Goal: Task Accomplishment & Management: Use online tool/utility

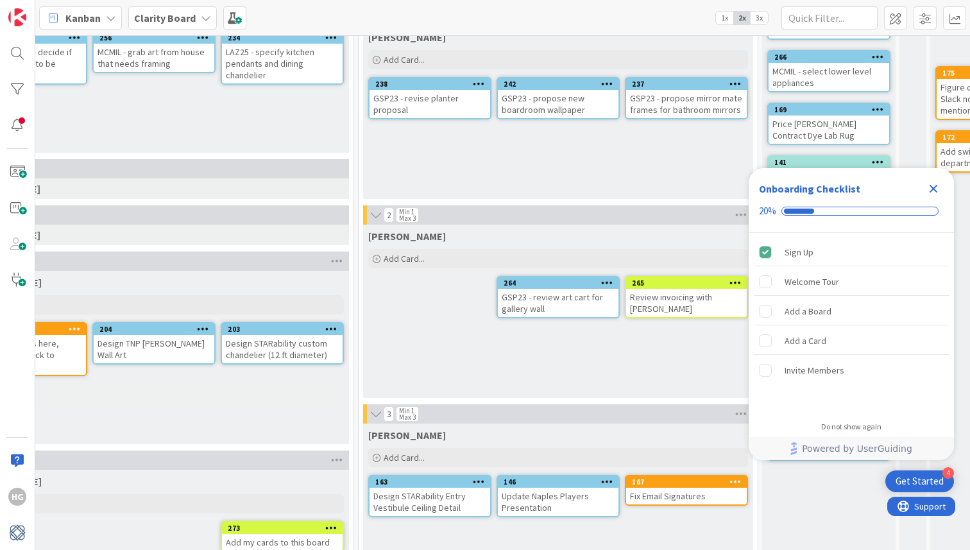
scroll to position [138, 812]
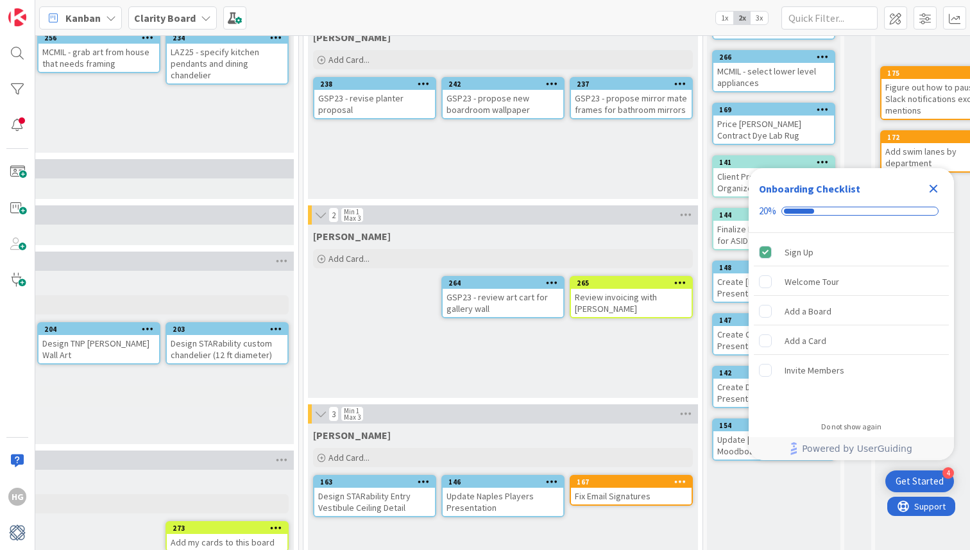
click at [935, 187] on icon "Close Checklist" at bounding box center [934, 189] width 8 height 8
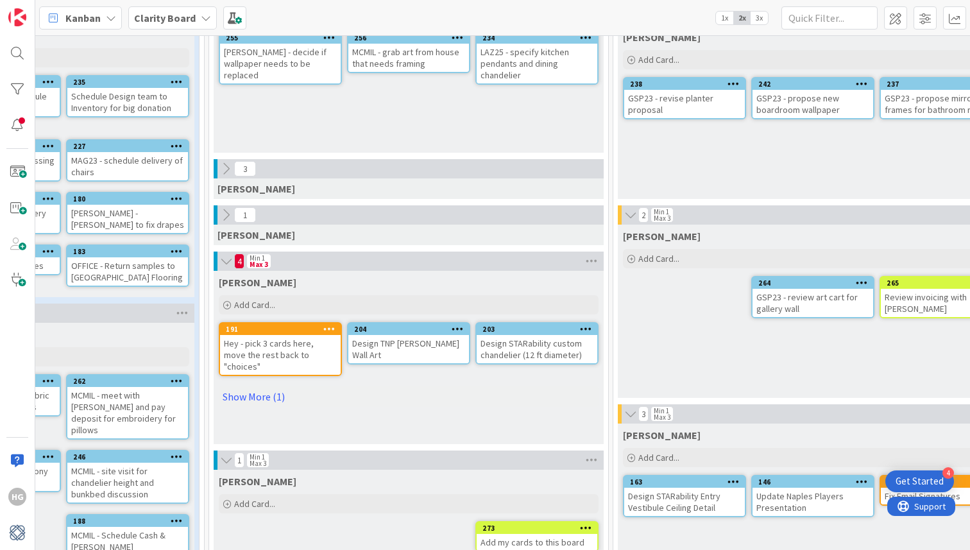
scroll to position [0, 0]
click at [284, 353] on div "Hey - pick 3 cards here, move the rest back to "choices"" at bounding box center [280, 355] width 121 height 40
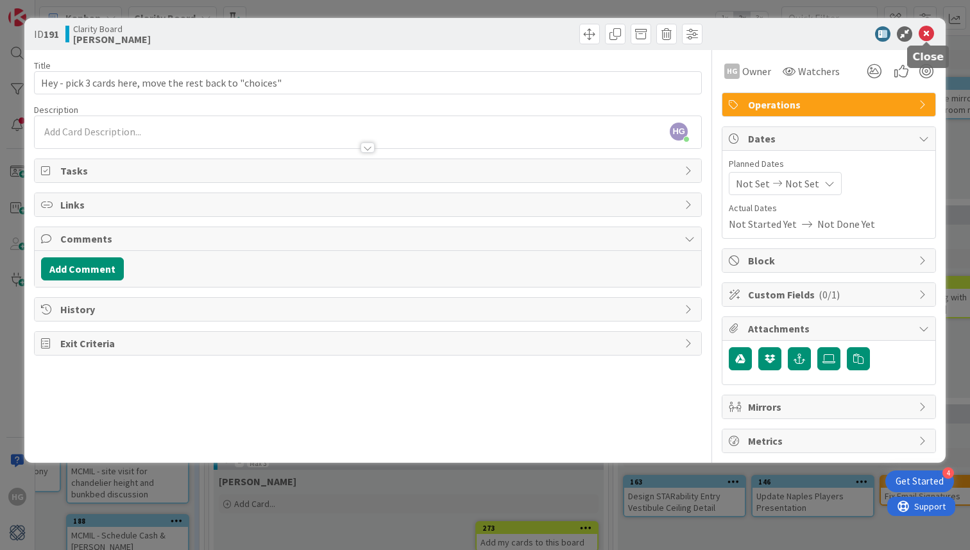
click at [922, 30] on icon at bounding box center [926, 33] width 15 height 15
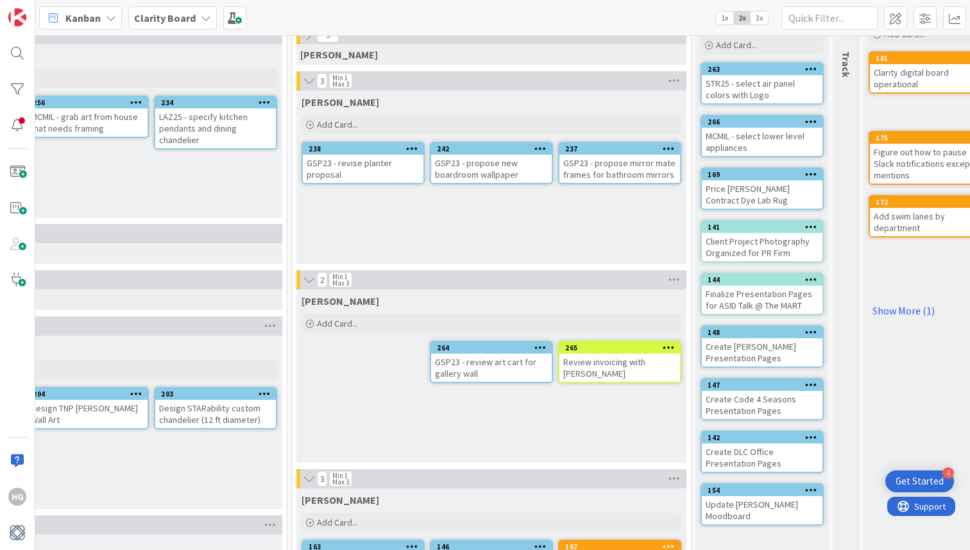
scroll to position [23, 824]
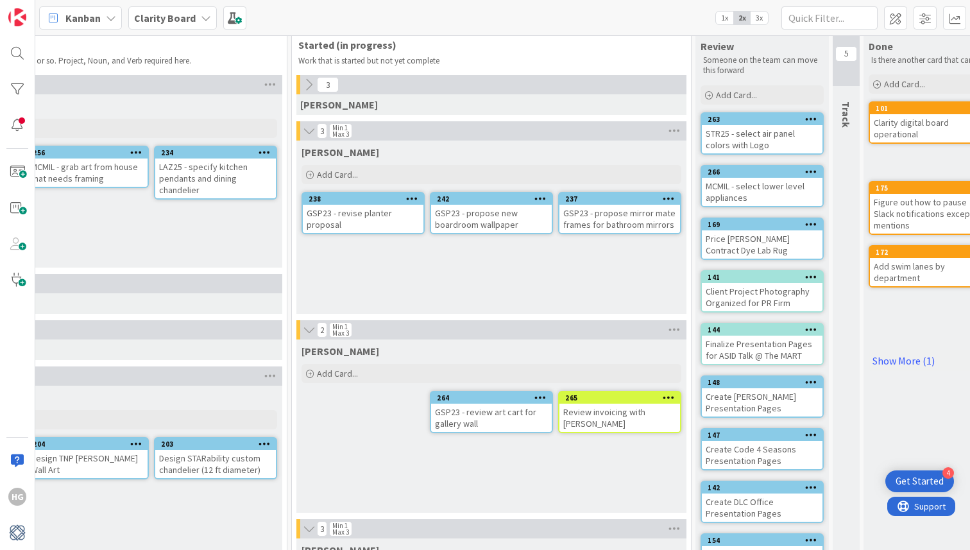
click at [299, 325] on div at bounding box center [298, 329] width 4 height 19
click at [309, 328] on icon at bounding box center [309, 329] width 14 height 13
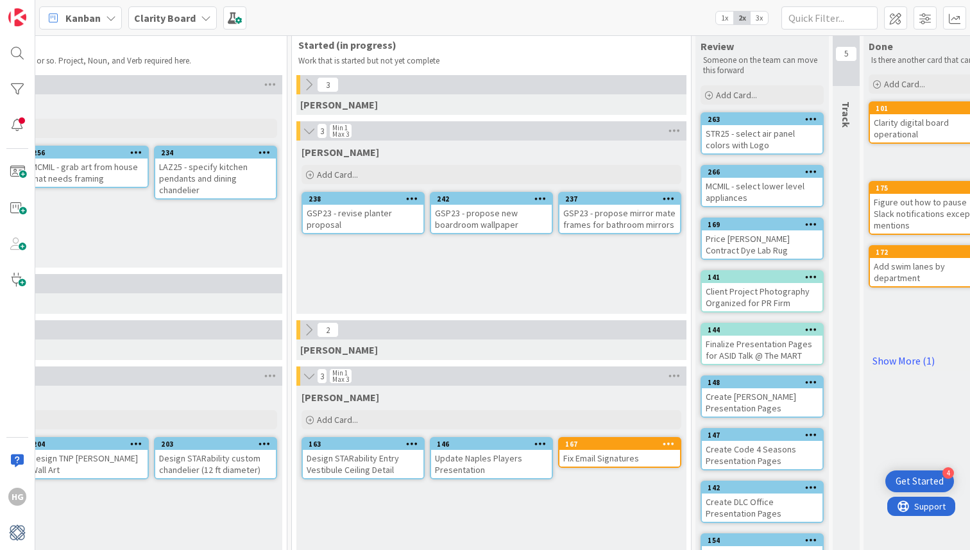
click at [308, 135] on icon at bounding box center [309, 130] width 14 height 13
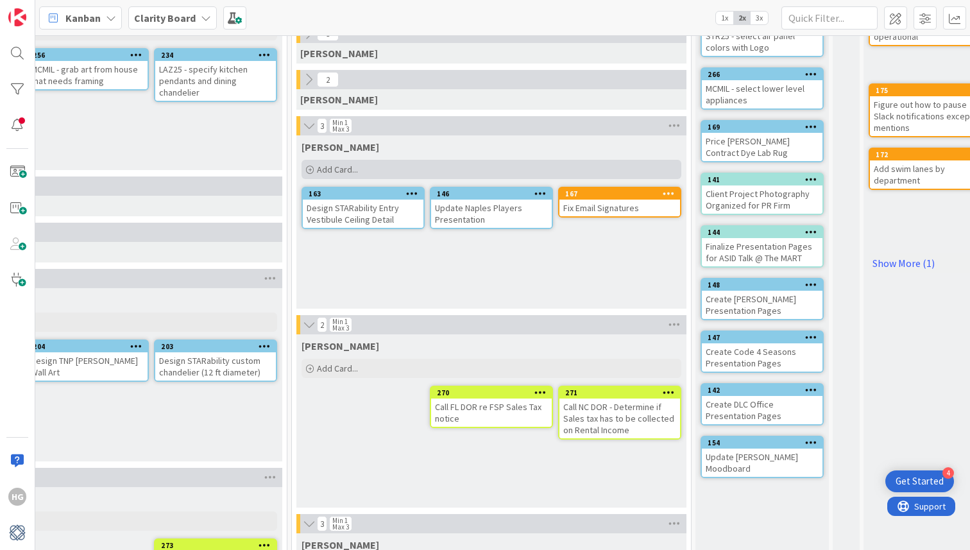
scroll to position [141, 824]
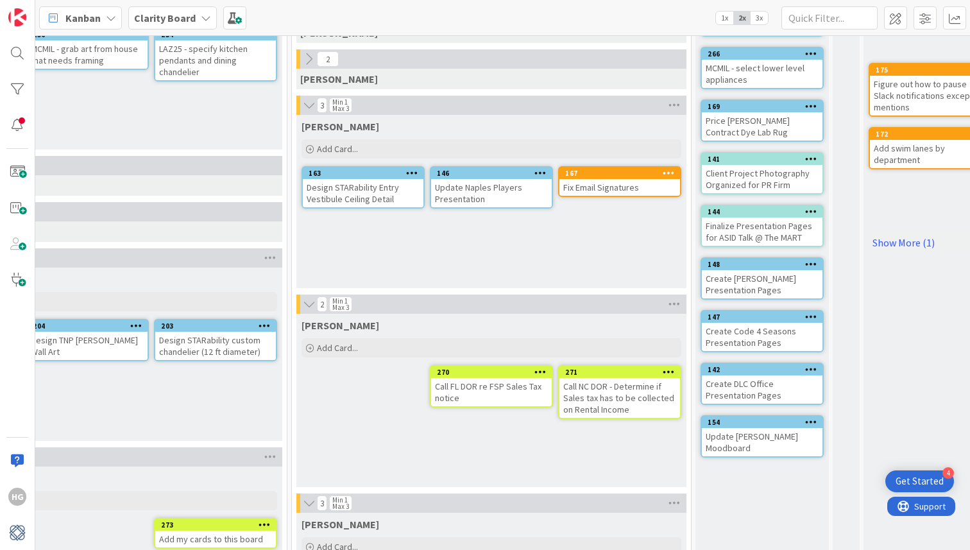
click at [310, 310] on icon at bounding box center [309, 304] width 14 height 13
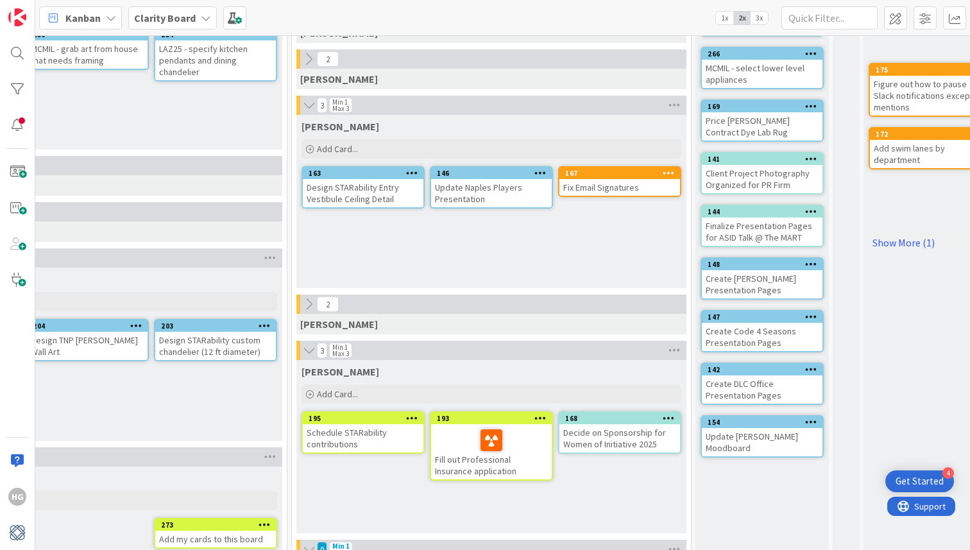
click at [311, 350] on icon at bounding box center [309, 350] width 14 height 13
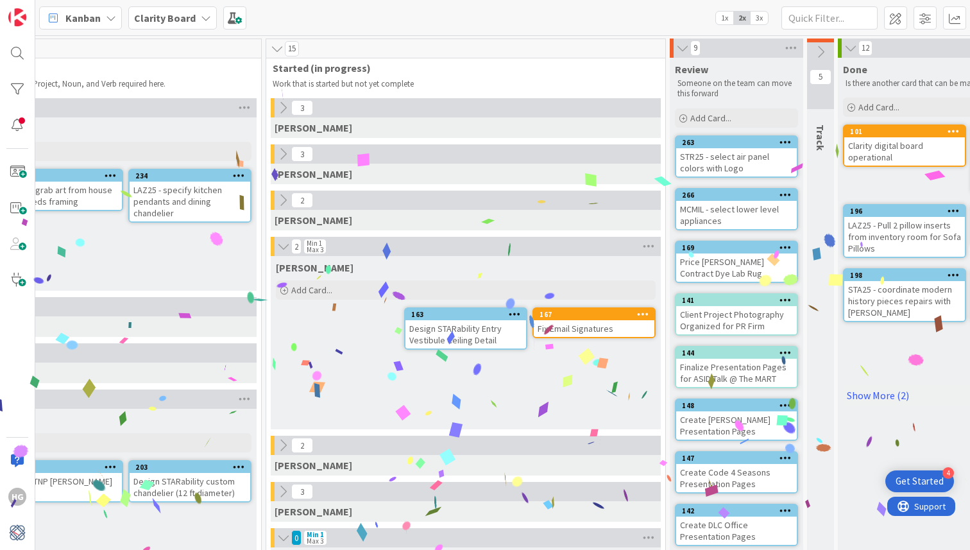
scroll to position [0, 822]
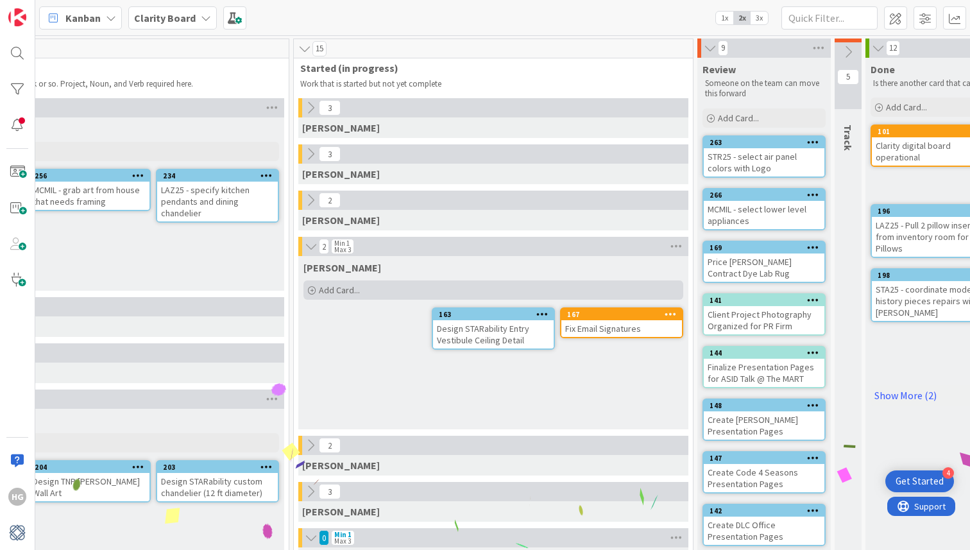
click at [343, 286] on span "Add Card..." at bounding box center [339, 290] width 41 height 12
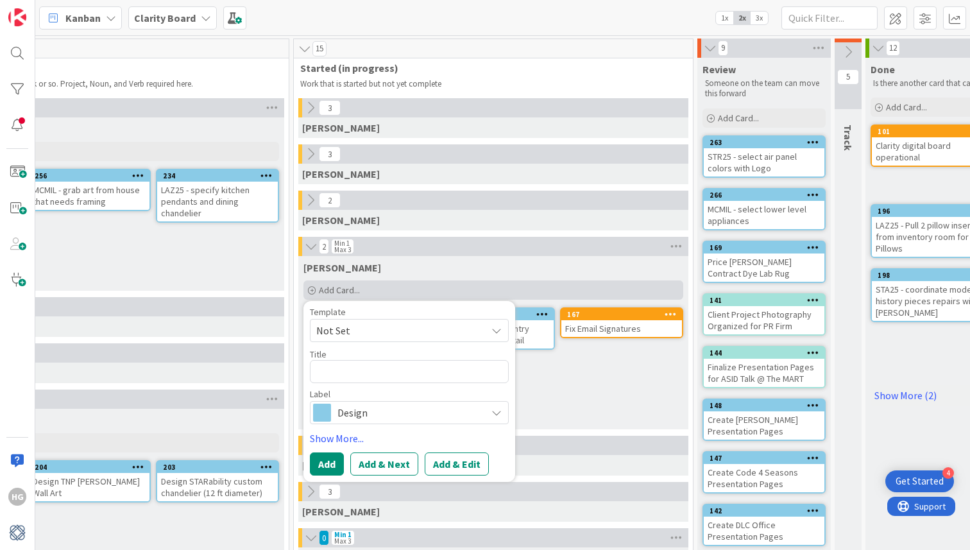
type textarea "x"
type textarea "G"
type textarea "x"
type textarea "Ge"
type textarea "x"
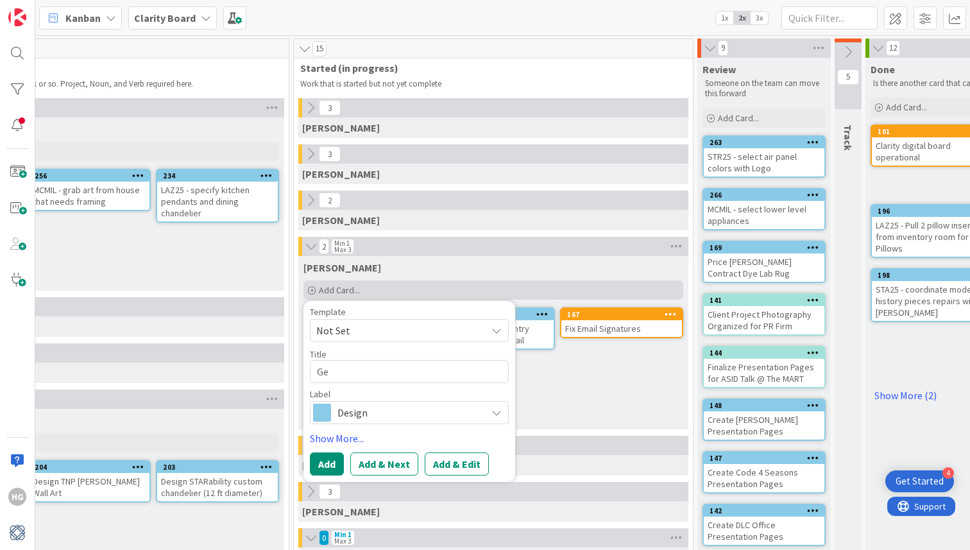
type textarea "Get"
type textarea "x"
type textarea "Get"
type textarea "x"
type textarea "Get P"
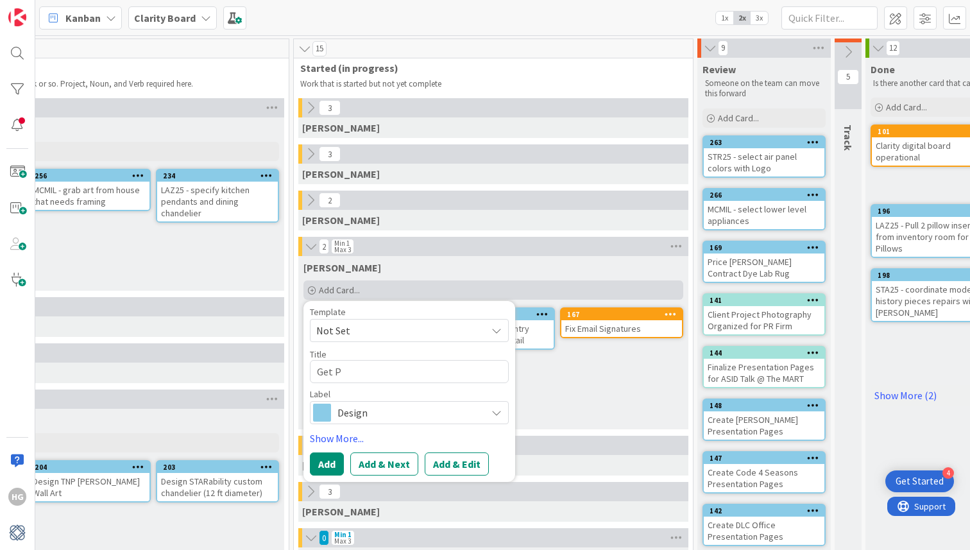
type textarea "x"
type textarea "Get Pr"
type textarea "x"
type textarea "Get Pri"
type textarea "x"
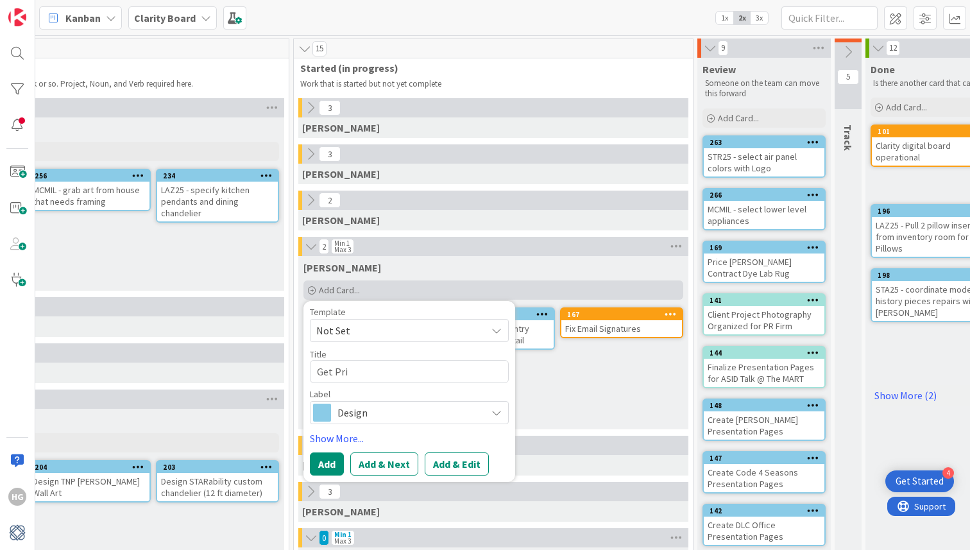
type textarea "Get Pric"
type textarea "x"
type textarea "Get Prici"
type textarea "x"
type textarea "Get Pricing"
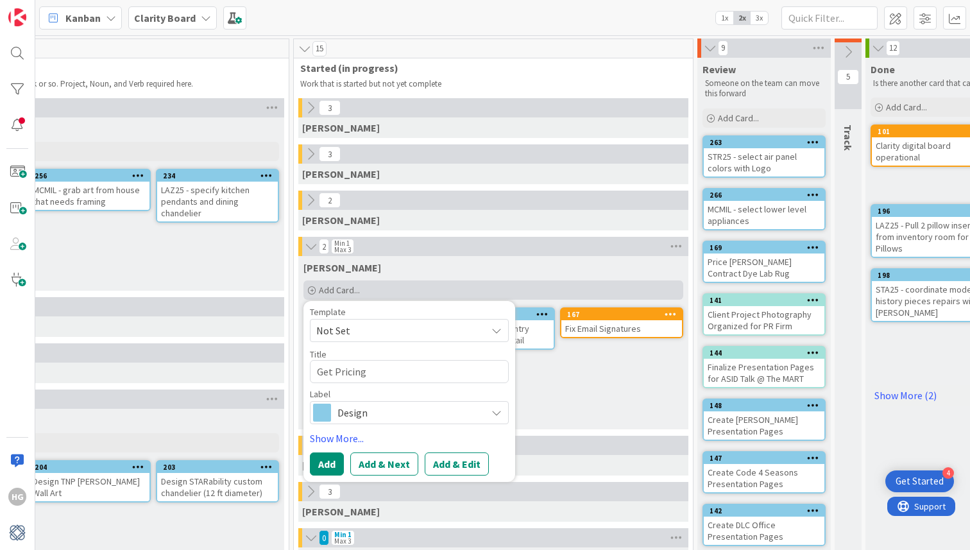
type textarea "x"
type textarea "Get Pricing"
type textarea "x"
type textarea "Get Pricing o"
type textarea "x"
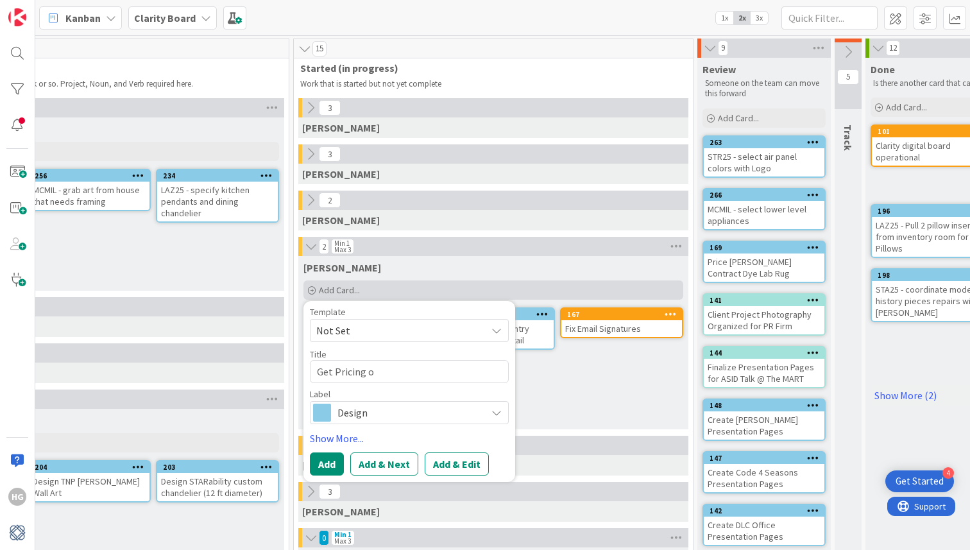
type textarea "Get Pricing on"
type textarea "x"
type textarea "Get Pricing on"
type textarea "x"
type textarea "Get Pricing on O"
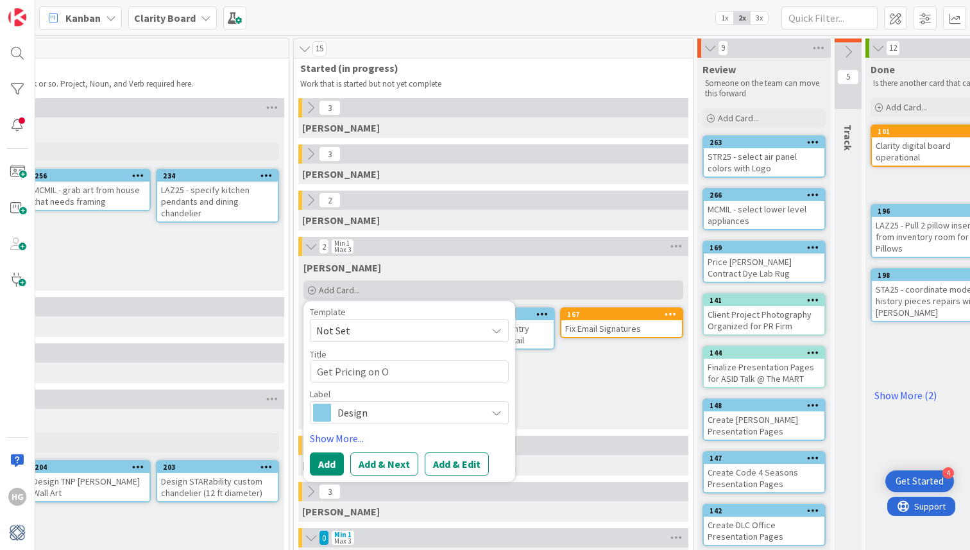
type textarea "x"
type textarea "Get Pricing on OF"
type textarea "x"
type textarea "Get Pricing on OFS"
type textarea "x"
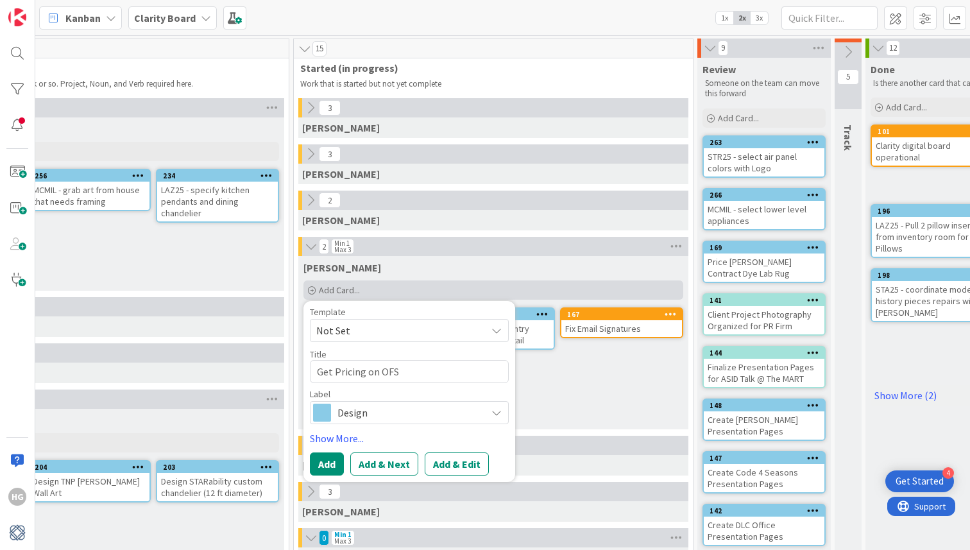
type textarea "Get Pricing on OFS"
type textarea "x"
type textarea "Get Pricing on OFS s"
type textarea "x"
type textarea "Get Pricing on OFS so"
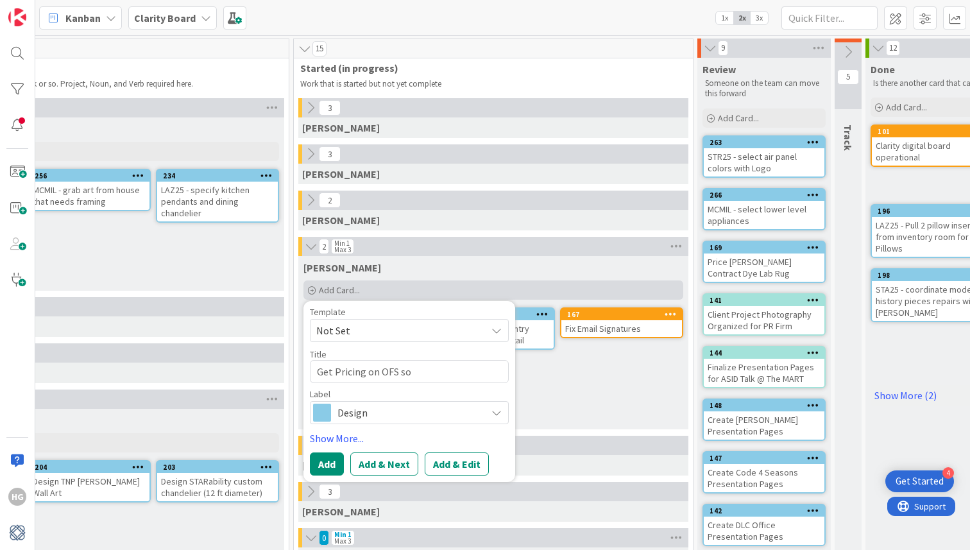
type textarea "x"
type textarea "Get Pricing on OFS sof"
type textarea "x"
type textarea "Get Pricing on OFS sofa"
type textarea "x"
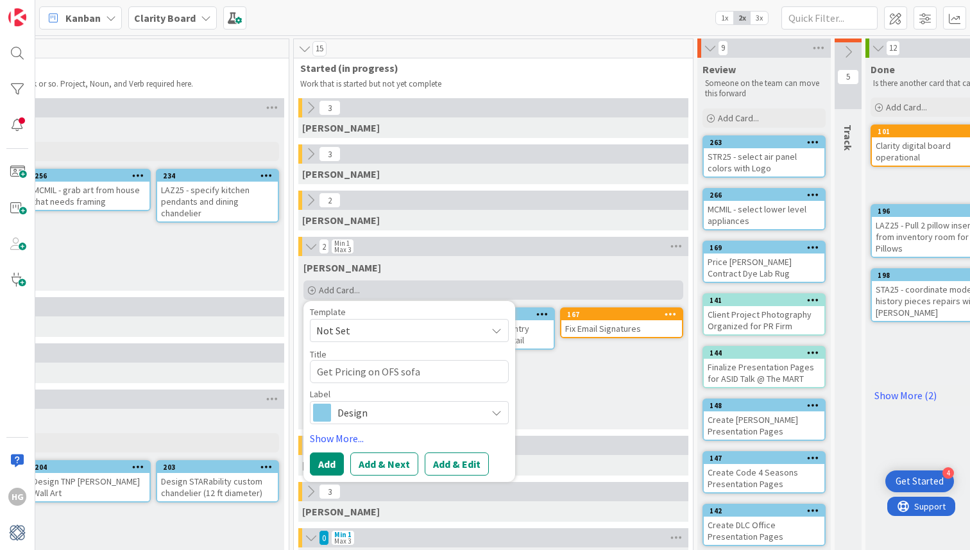
type textarea "Get Pricing on OFS sofas"
type textarea "x"
type textarea "Get Pricing on OFS sofas"
type textarea "x"
type textarea "Get Pricing on OFS sofas +"
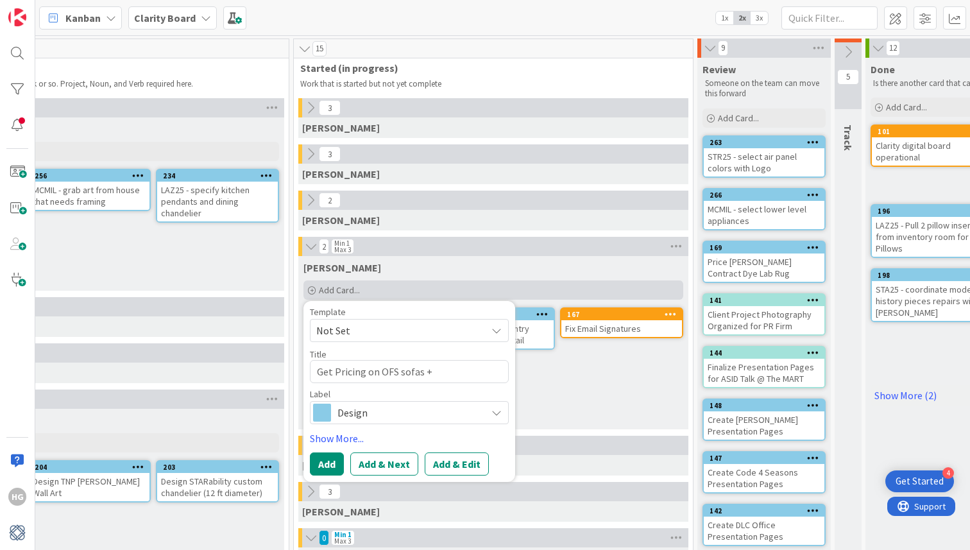
type textarea "x"
type textarea "Get Pricing on OFS sofas +"
type textarea "x"
type textarea "Get Pricing on OFS sofas + c"
type textarea "x"
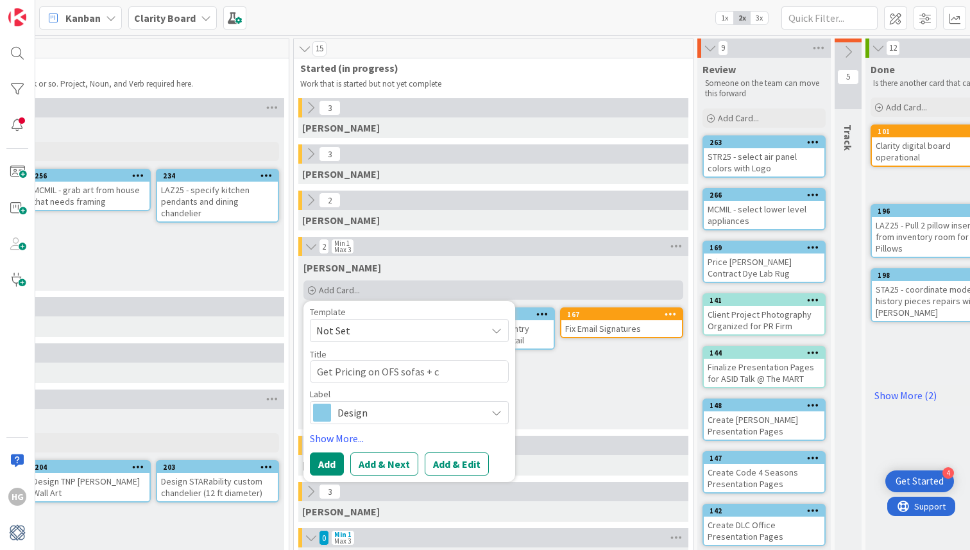
type textarea "Get Pricing on OFS sofas + ch"
type textarea "x"
type textarea "Get Pricing on OFS sofas + cha"
type textarea "x"
type textarea "Get Pricing on OFS sofas + chao"
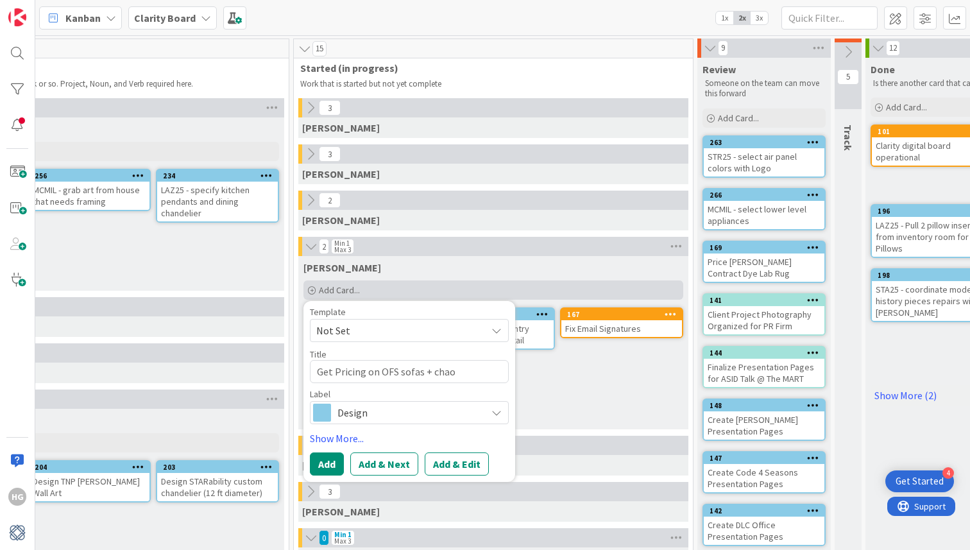
type textarea "x"
type textarea "Get Pricing on OFS sofas + chaor"
type textarea "x"
type textarea "Get Pricing on OFS sofas + chao"
type textarea "x"
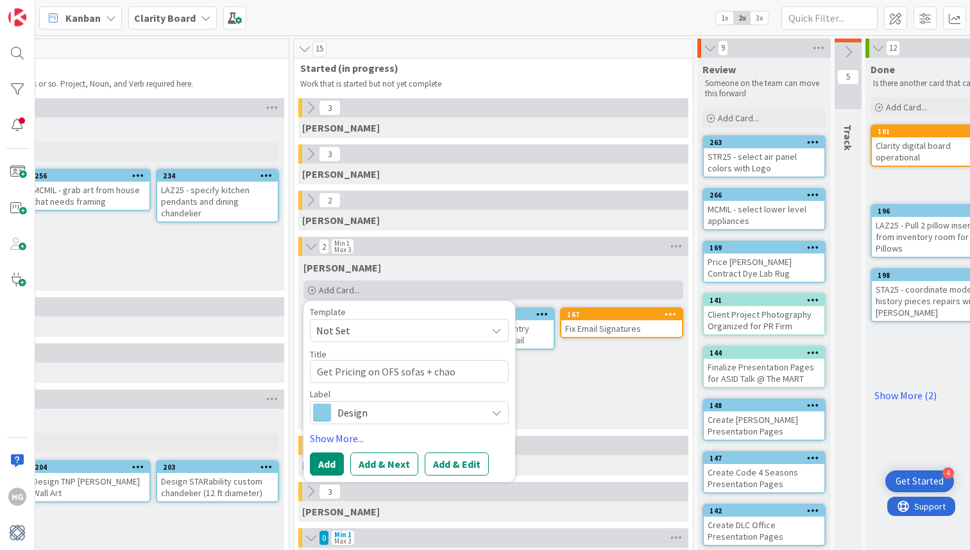
type textarea "Get Pricing on OFS sofas + cha"
type textarea "x"
type textarea "Get Pricing on OFS sofas + chai"
type textarea "x"
type textarea "Get Pricing on OFS sofas + chair"
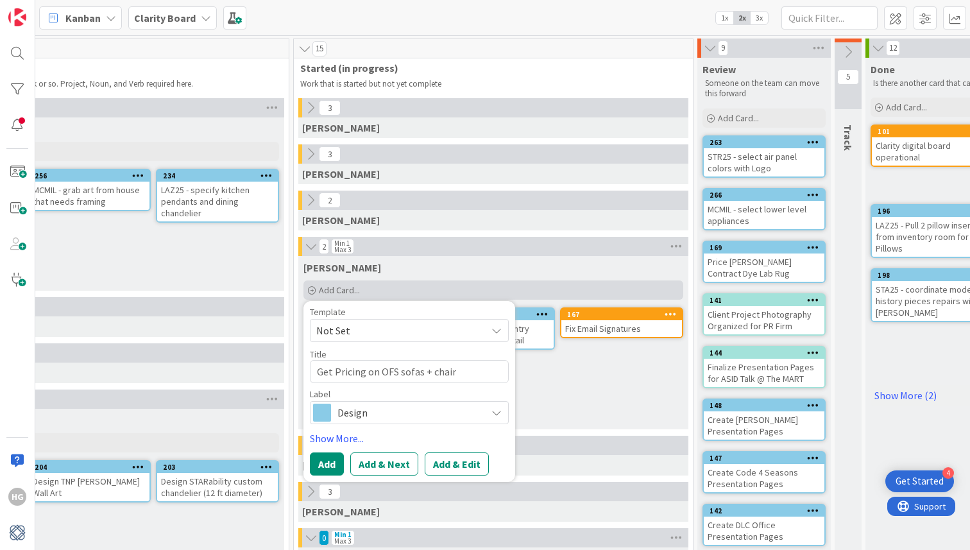
type textarea "x"
type textarea "Get Pricing on OFS sofas + chairs"
type textarea "x"
type textarea "Get Pricing on OFS sofas + chairs"
click at [368, 371] on textarea "Get Pricing on OFS sofas + chairs" at bounding box center [409, 371] width 199 height 23
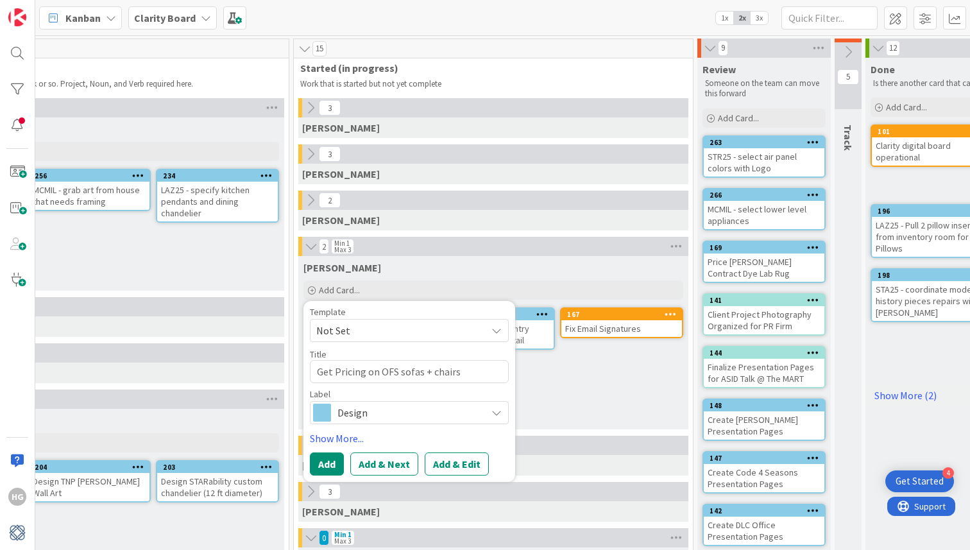
type textarea "x"
type textarea "Get Pricing fon OFS sofas + chairs"
type textarea "x"
type textarea "Get Pricing foon OFS sofas + chairs"
type textarea "x"
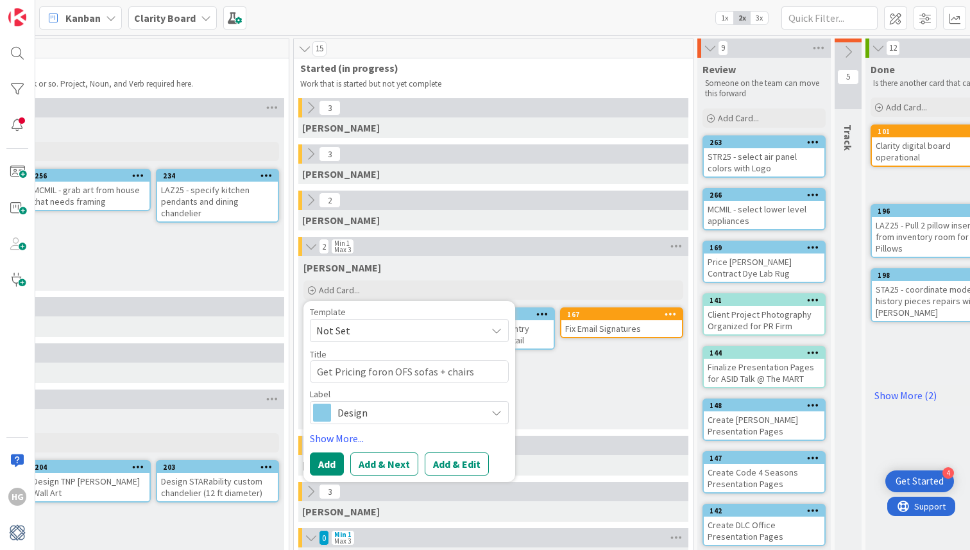
type textarea "Get Pricing for on OFS sofas + chairs"
type textarea "x"
type textarea "Get Pricing for Ton OFS sofas + chairs"
type textarea "x"
type textarea "Get Pricing for TNon OFS sofas + chairs"
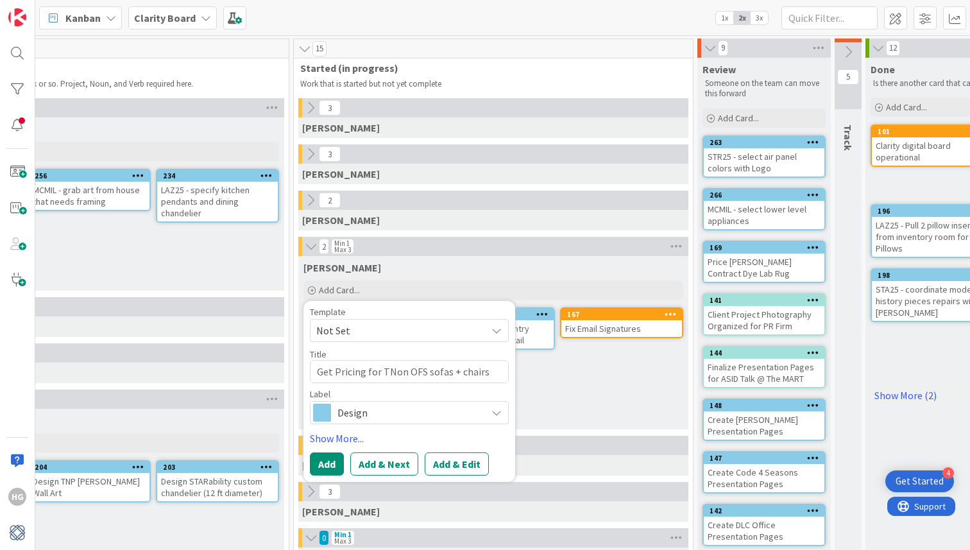
type textarea "x"
type textarea "Get Pricing for TNPon OFS sofas + chairs"
type textarea "x"
type textarea "Get Pricing for TNP on OFS sofas + chairs"
drag, startPoint x: 496, startPoint y: 373, endPoint x: 413, endPoint y: 375, distance: 82.8
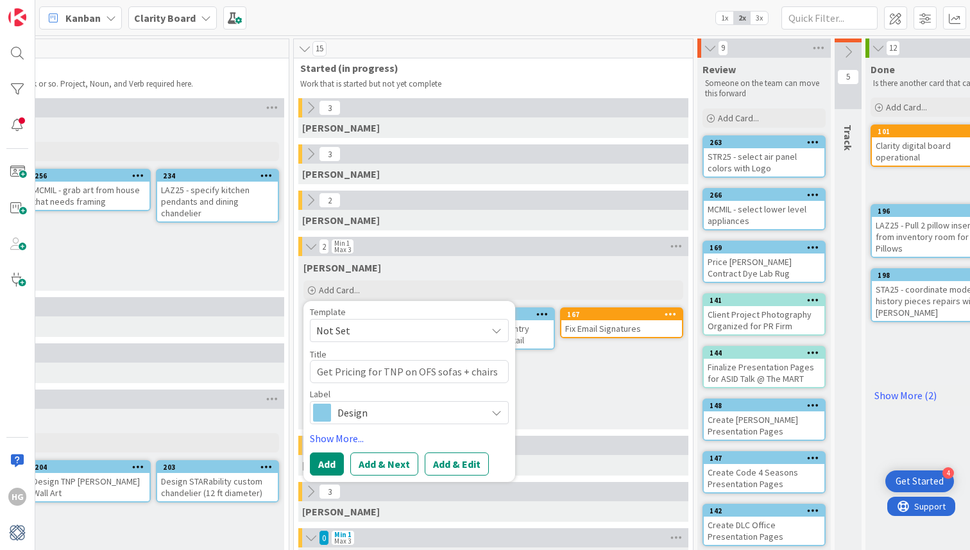
click at [413, 375] on textarea "Get Pricing for TNP on OFS sofas + chairs" at bounding box center [409, 371] width 199 height 23
type textarea "x"
type textarea "Get Pricing for TNP on"
type textarea "x"
type textarea "Get Pricing for TNP on"
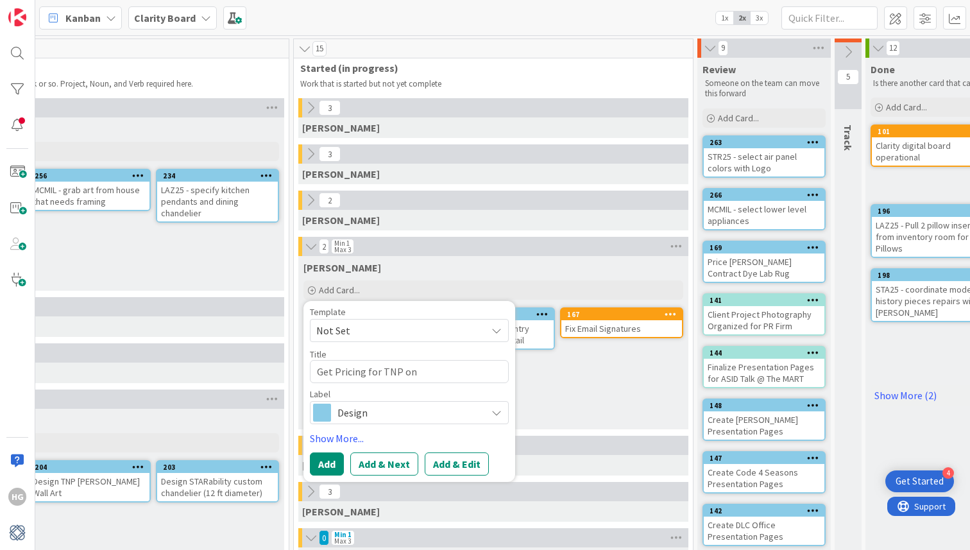
type textarea "x"
type textarea "Get Pricing for TNP o"
type textarea "x"
type textarea "Get Pricing for TNP"
type textarea "x"
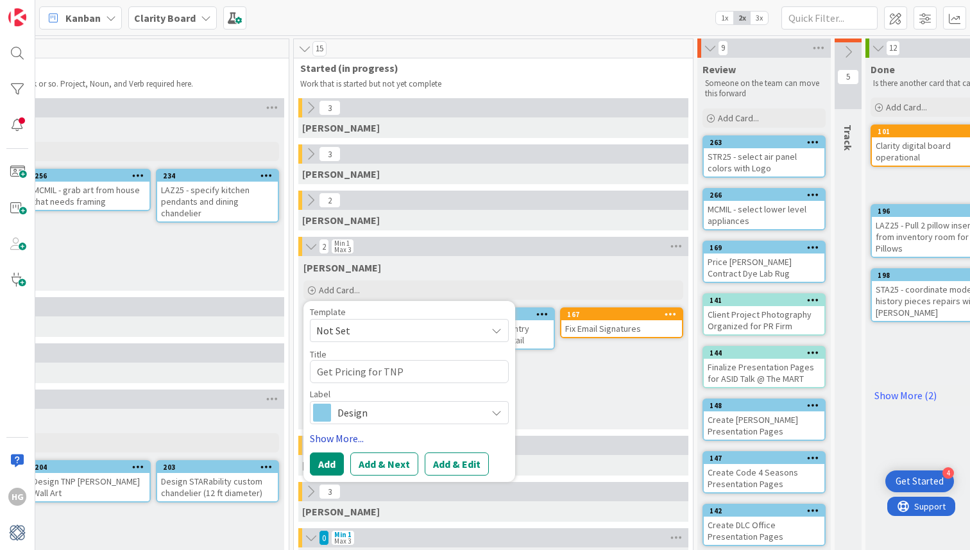
type textarea "Get Pricing for TNP"
click at [347, 435] on link "Show More..." at bounding box center [409, 437] width 199 height 15
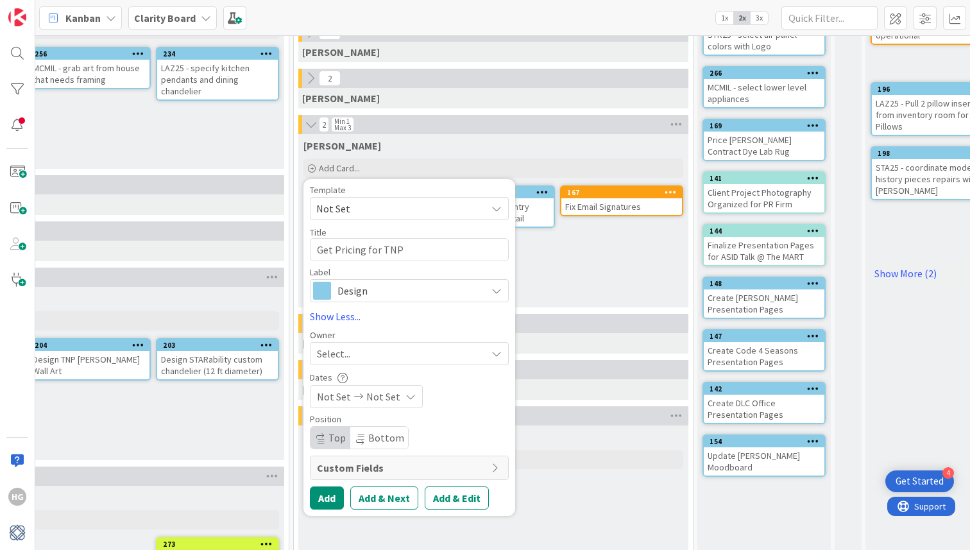
scroll to position [123, 822]
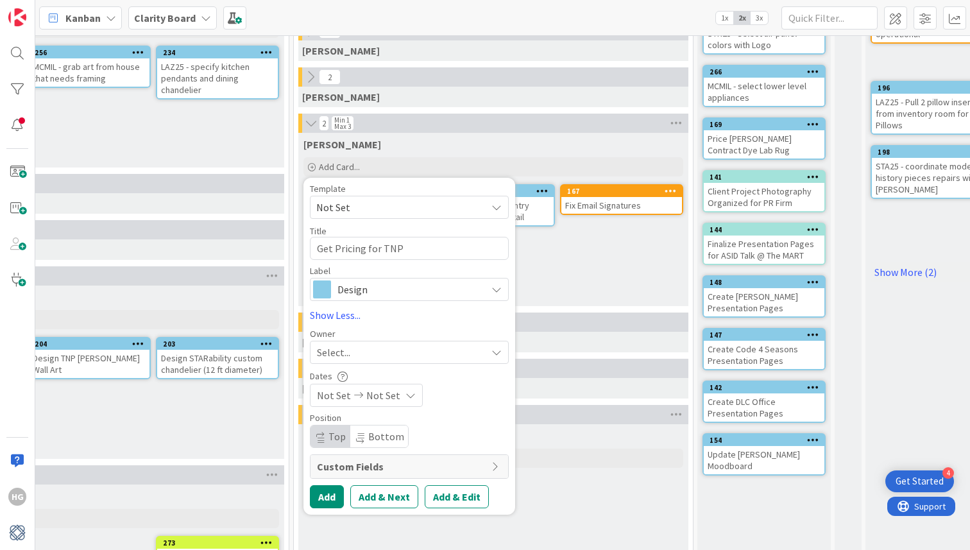
click at [370, 352] on div "Select..." at bounding box center [401, 352] width 169 height 15
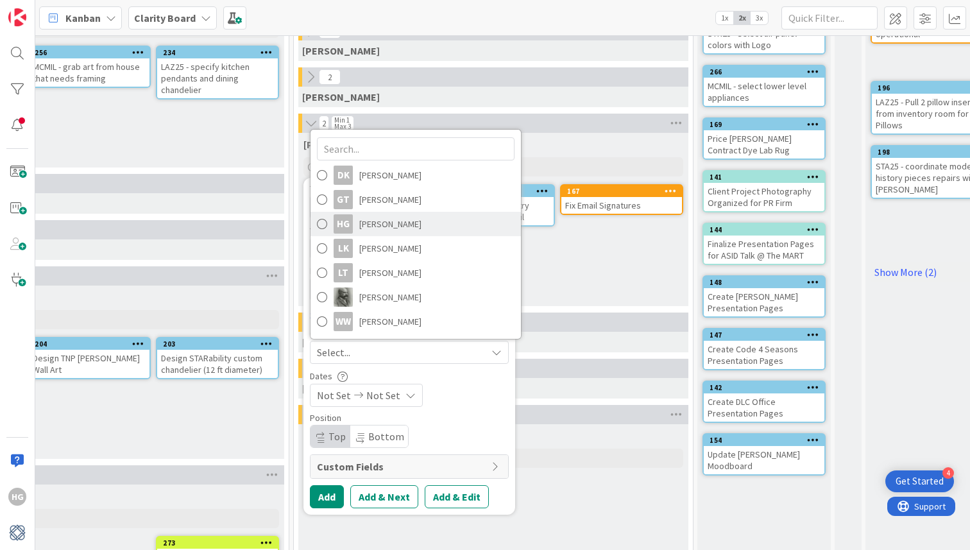
click at [361, 228] on span "Hannah Gatof" at bounding box center [390, 223] width 62 height 19
type textarea "x"
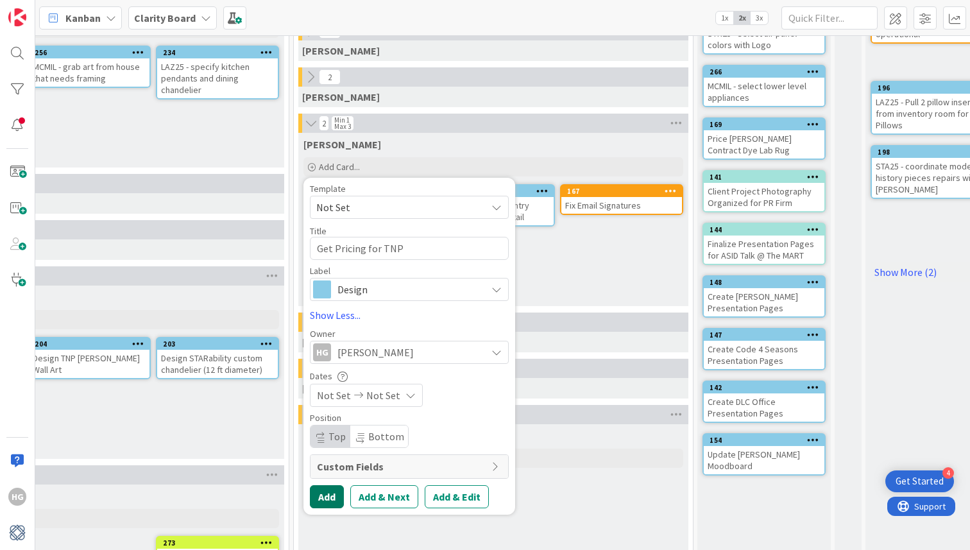
click at [334, 500] on button "Add" at bounding box center [327, 496] width 34 height 23
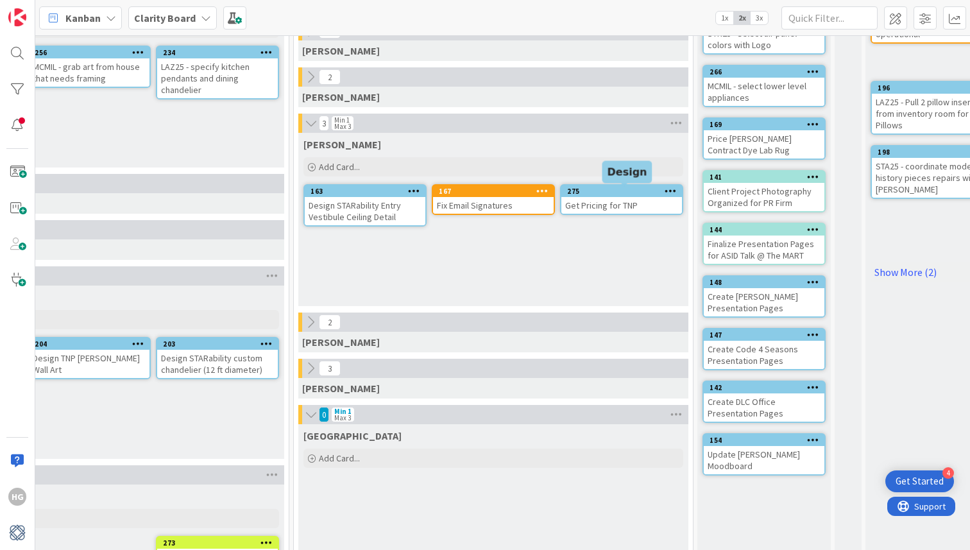
click at [591, 201] on div "Get Pricing for TNP" at bounding box center [621, 205] width 121 height 17
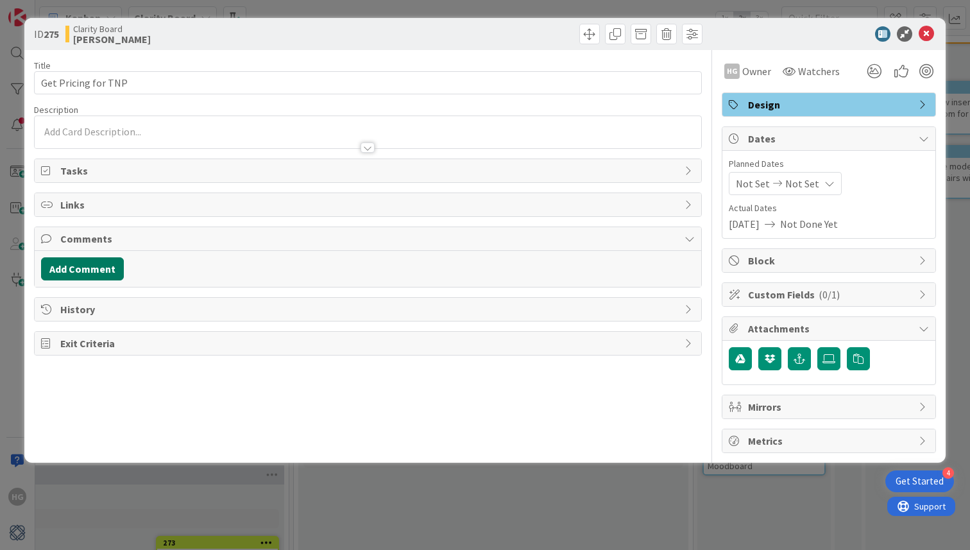
click at [95, 260] on button "Add Comment" at bounding box center [82, 268] width 83 height 23
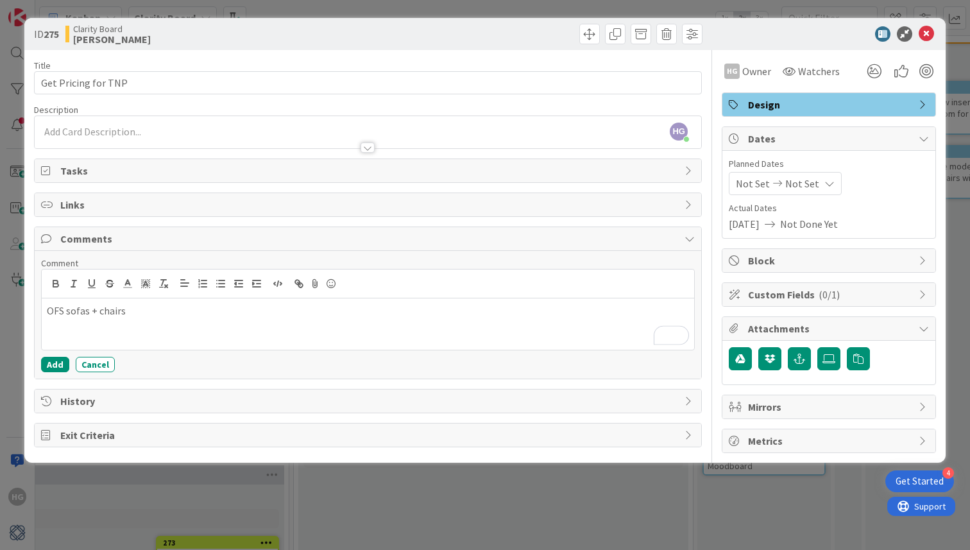
click at [64, 312] on p "OFS sofas + chairs" at bounding box center [368, 310] width 642 height 15
click at [130, 312] on p "OFS sofas + chairs" at bounding box center [368, 310] width 642 height 15
click at [49, 361] on button "Add" at bounding box center [55, 364] width 28 height 15
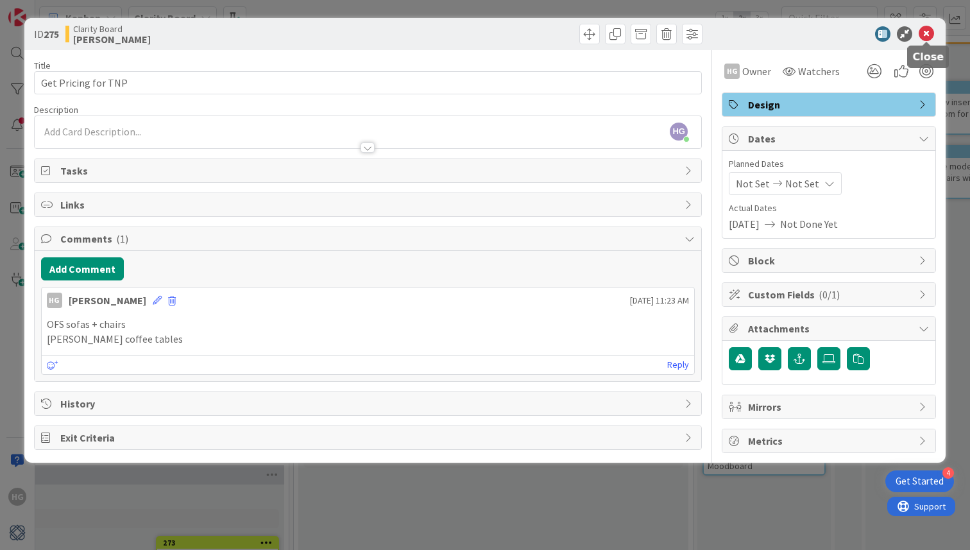
click at [928, 30] on icon at bounding box center [926, 33] width 15 height 15
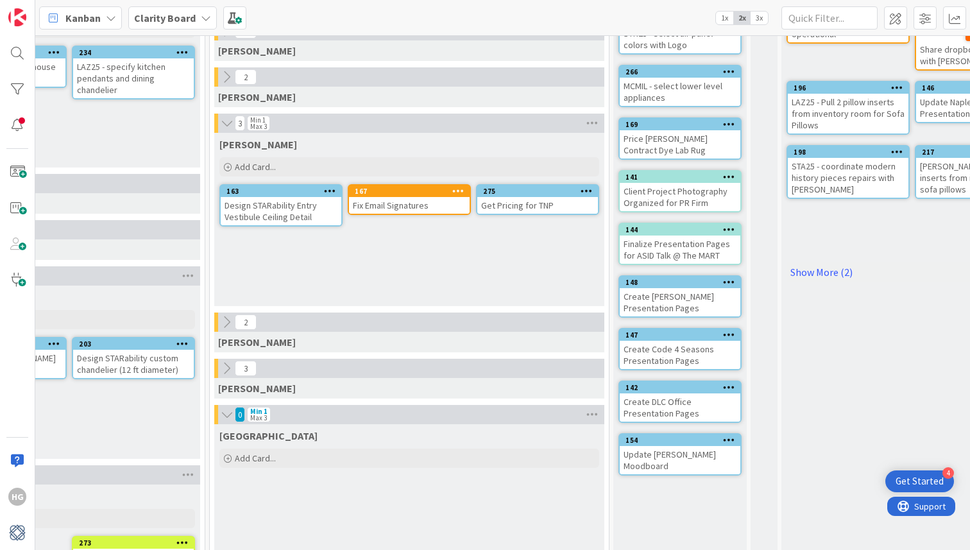
scroll to position [123, 920]
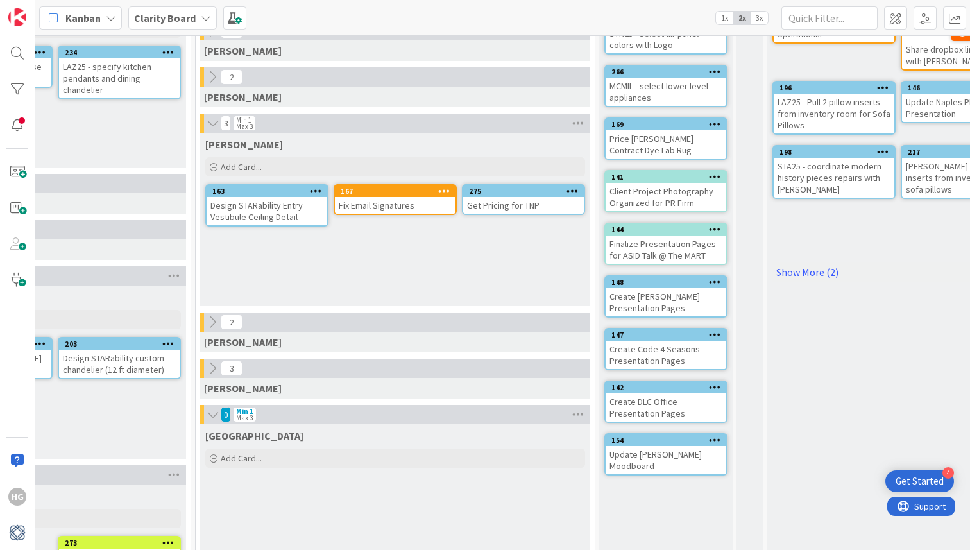
click at [571, 194] on icon at bounding box center [572, 190] width 12 height 9
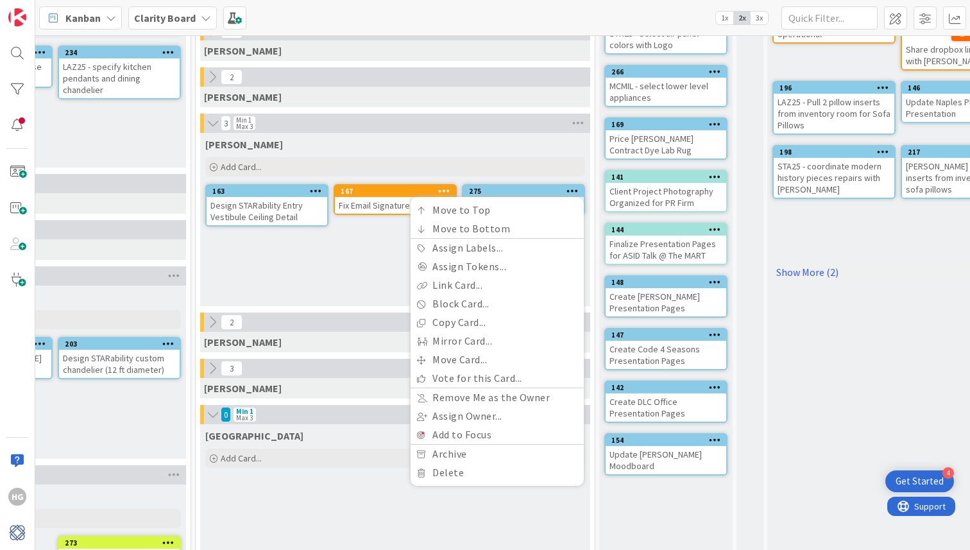
click at [378, 242] on div "Hannah Add Card... Template Not Set Title 0 / 128 Label Design Show Less... Own…" at bounding box center [395, 219] width 390 height 173
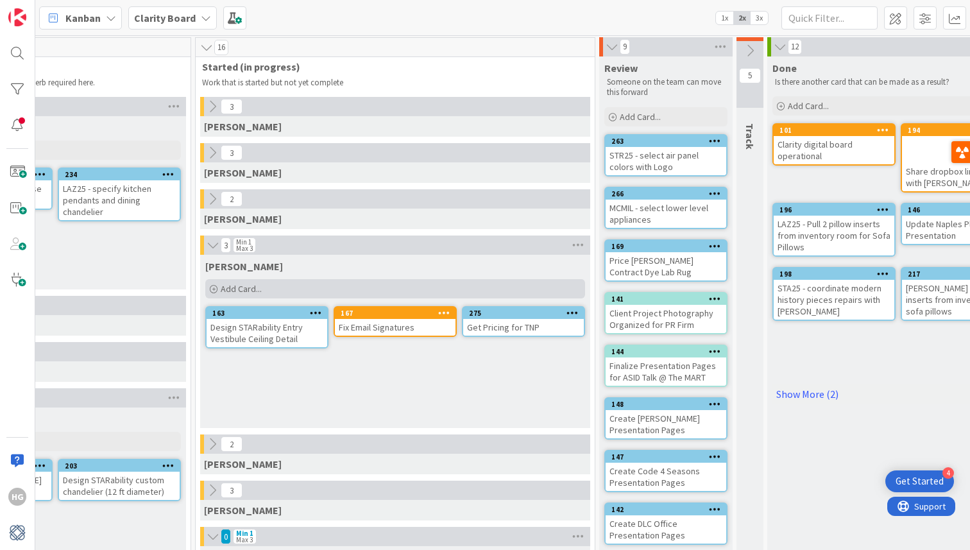
scroll to position [0, 920]
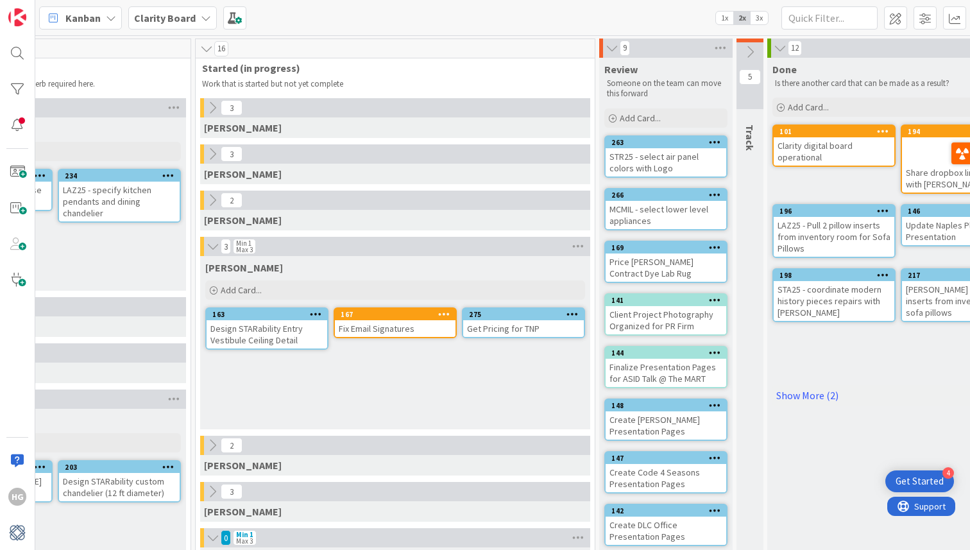
click at [656, 267] on div "Price Shaw Contract Dye Lab Rug" at bounding box center [666, 267] width 121 height 28
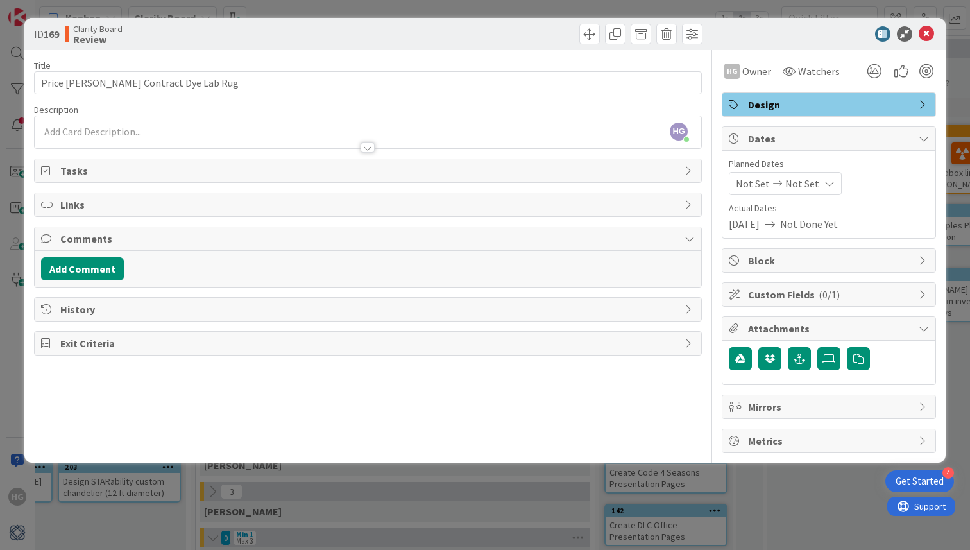
click at [936, 42] on div "ID 169 Clarity Board Review" at bounding box center [484, 34] width 921 height 32
click at [933, 34] on icon at bounding box center [926, 33] width 15 height 15
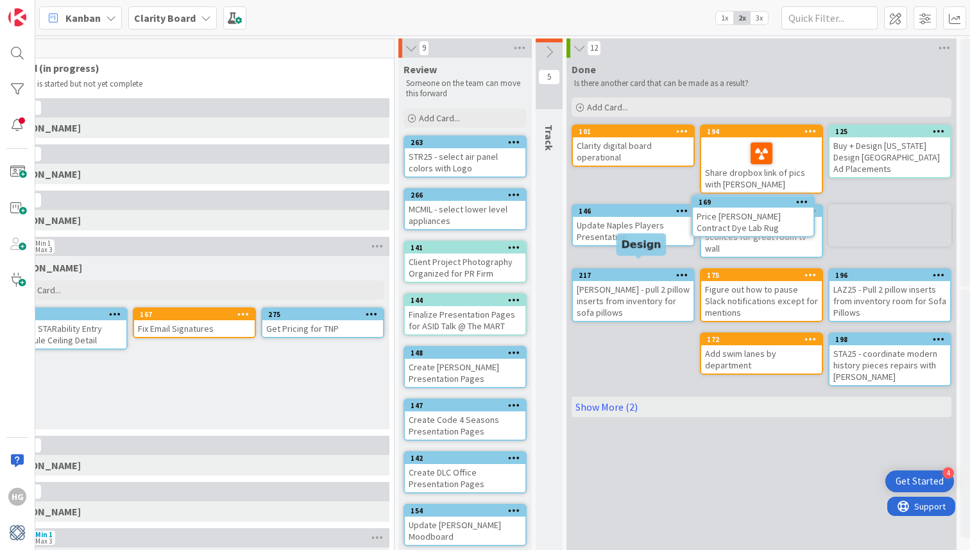
scroll to position [0, 1126]
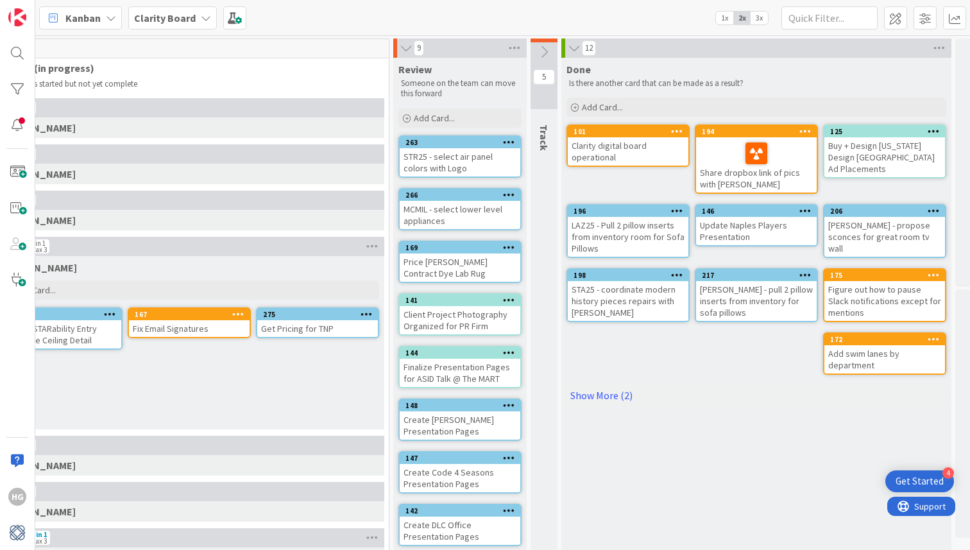
click at [475, 273] on div "Price Shaw Contract Dye Lab Rug" at bounding box center [460, 267] width 121 height 28
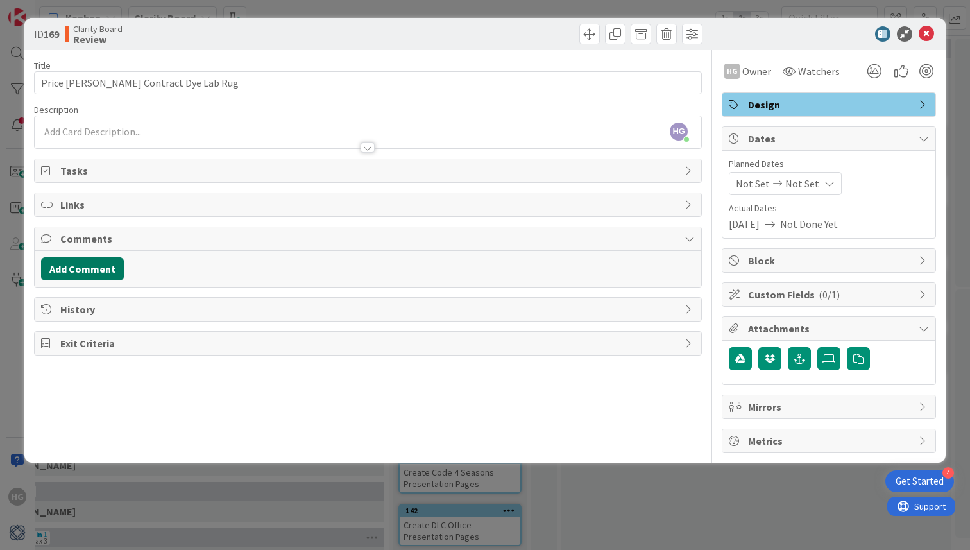
click at [116, 269] on button "Add Comment" at bounding box center [82, 268] width 83 height 23
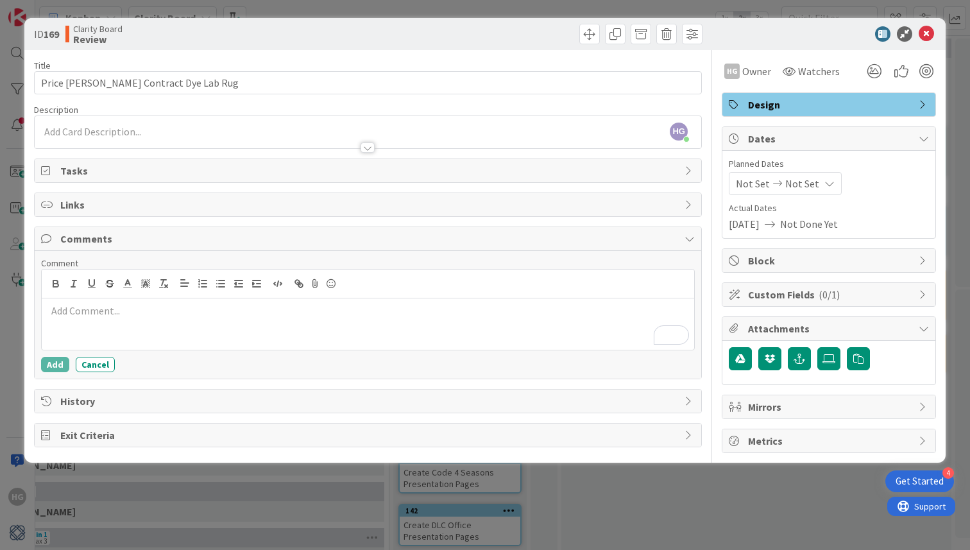
click at [124, 319] on div "To enrich screen reader interactions, please activate Accessibility in Grammarl…" at bounding box center [368, 323] width 652 height 51
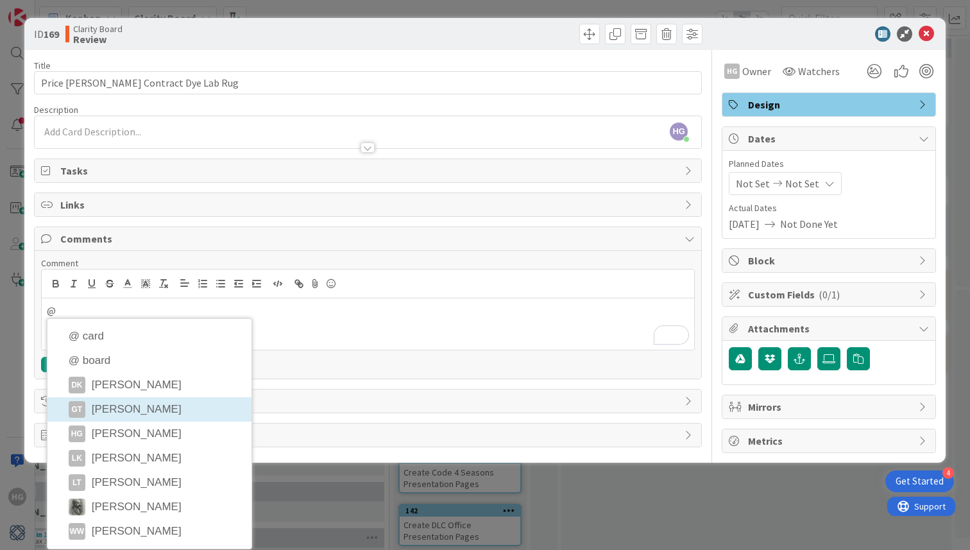
click at [160, 413] on li "GT Gina Thomas" at bounding box center [149, 409] width 204 height 24
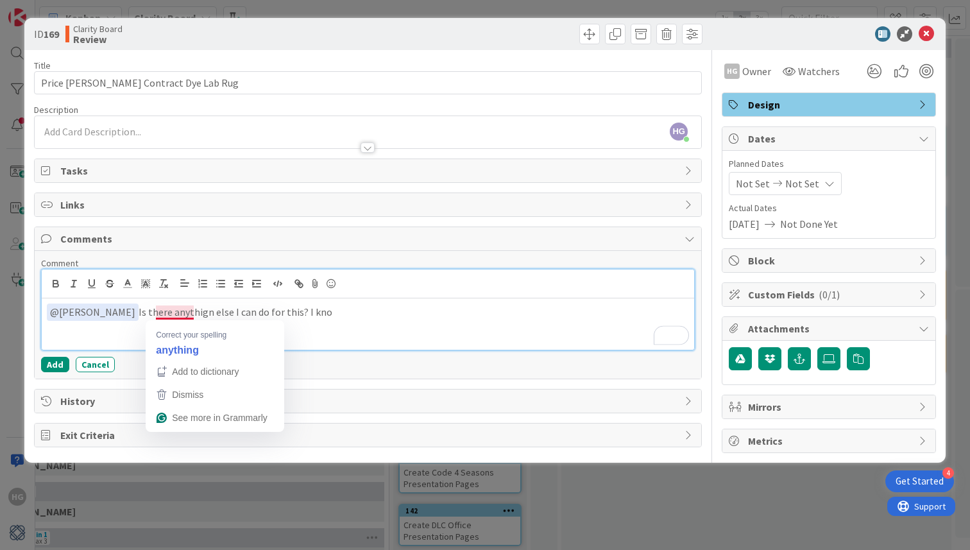
click at [171, 316] on p "﻿ @ Gina Thomas ﻿ Is there anythign else I can do for this? I kno" at bounding box center [368, 311] width 642 height 17
drag, startPoint x: 311, startPoint y: 313, endPoint x: 123, endPoint y: 315, distance: 188.6
click at [123, 315] on p "﻿ @ Gina Thomas ﻿ Is there anything else I can do for this? I kno" at bounding box center [368, 311] width 642 height 17
click at [226, 312] on p "﻿ @ Gina Thomas ﻿ Is there anything else I can do for this? I kno" at bounding box center [368, 311] width 642 height 17
drag, startPoint x: 311, startPoint y: 312, endPoint x: 286, endPoint y: 311, distance: 25.1
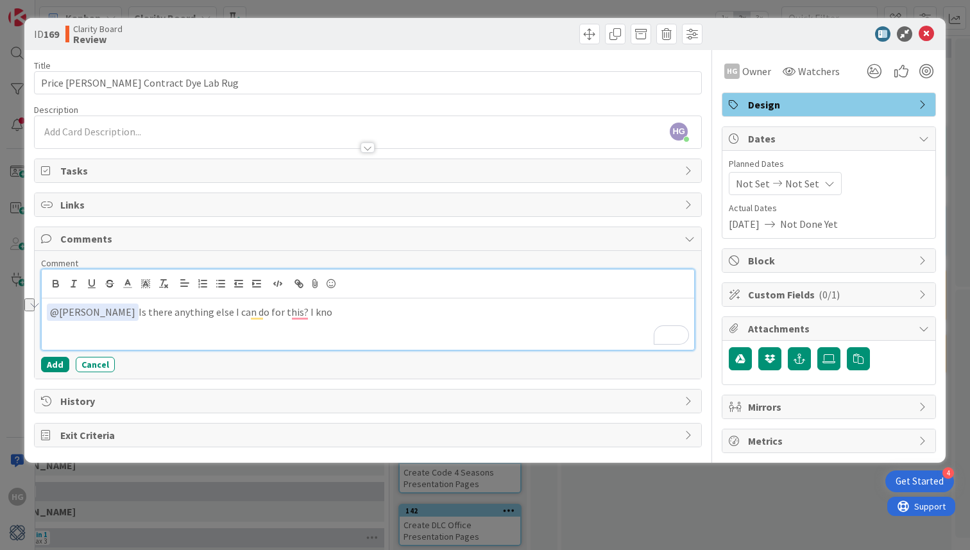
click at [286, 311] on p "﻿ @ Gina Thomas ﻿ Is there anything else I can do for this? I kno" at bounding box center [368, 311] width 642 height 17
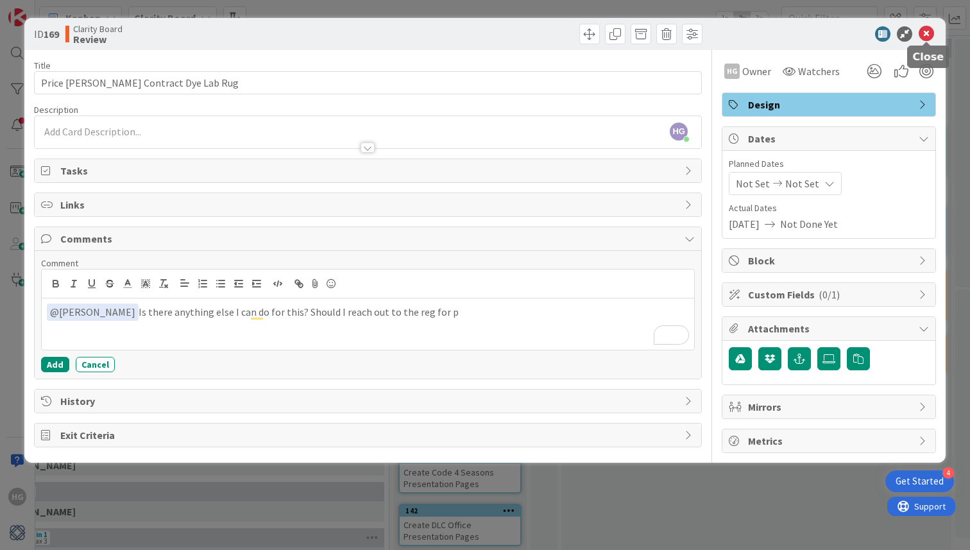
click at [930, 37] on icon at bounding box center [926, 33] width 15 height 15
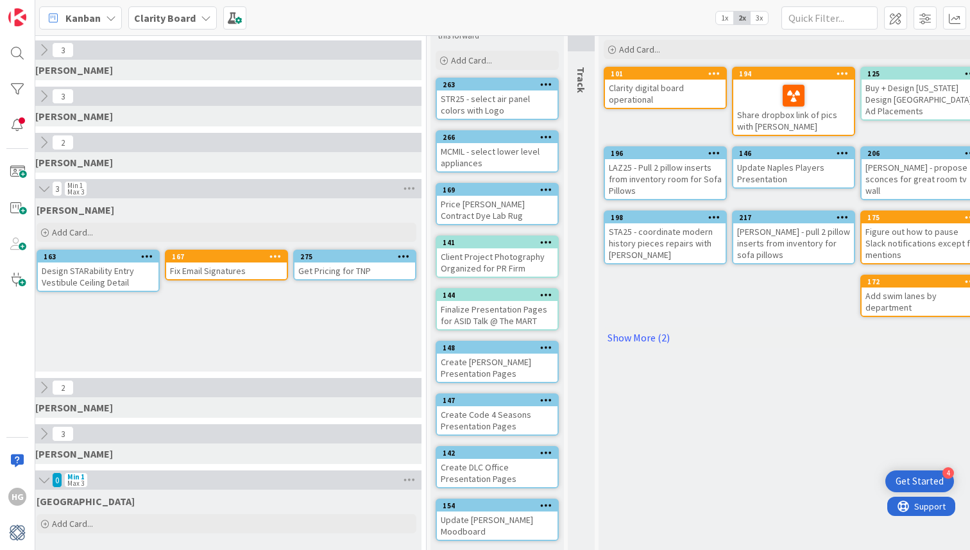
scroll to position [74, 1089]
